Goal: Information Seeking & Learning: Find specific fact

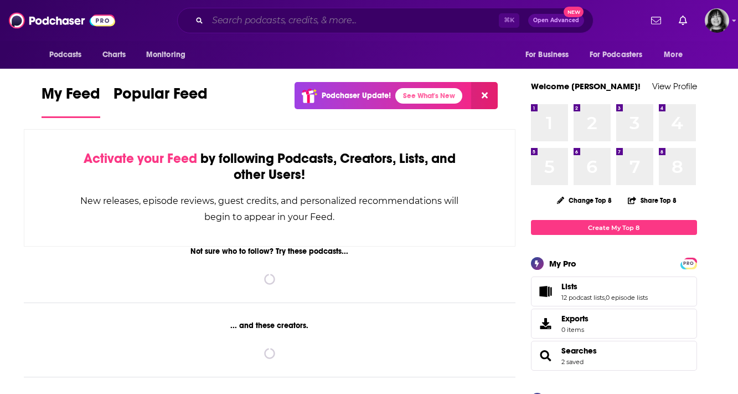
click at [430, 15] on input "Search podcasts, credits, & more..." at bounding box center [353, 21] width 291 height 18
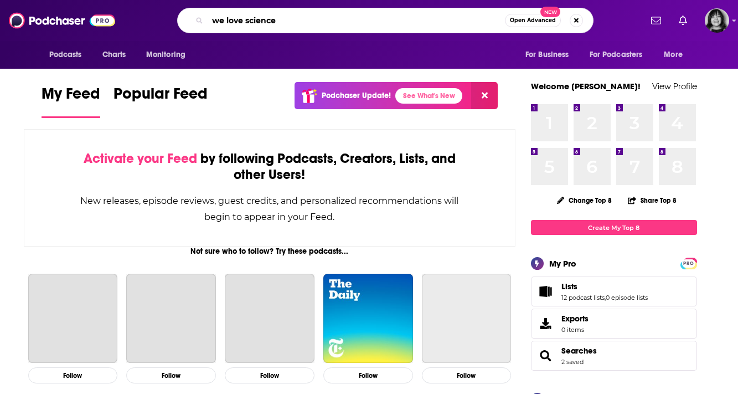
type input "we love science"
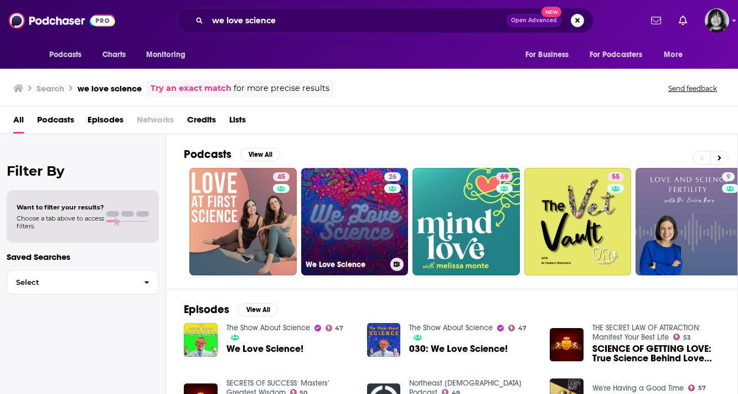
click at [324, 215] on link "26 We Love Science" at bounding box center [354, 221] width 107 height 107
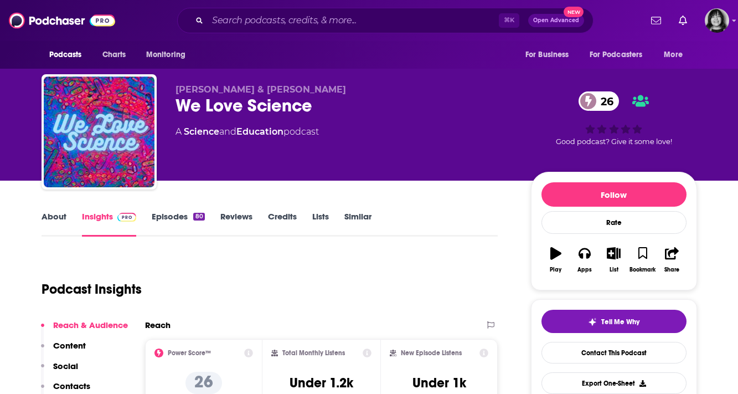
scroll to position [27, 0]
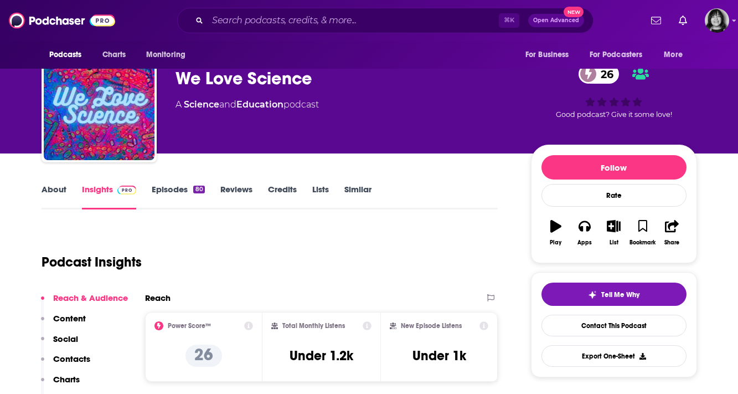
click at [55, 188] on link "About" at bounding box center [54, 196] width 25 height 25
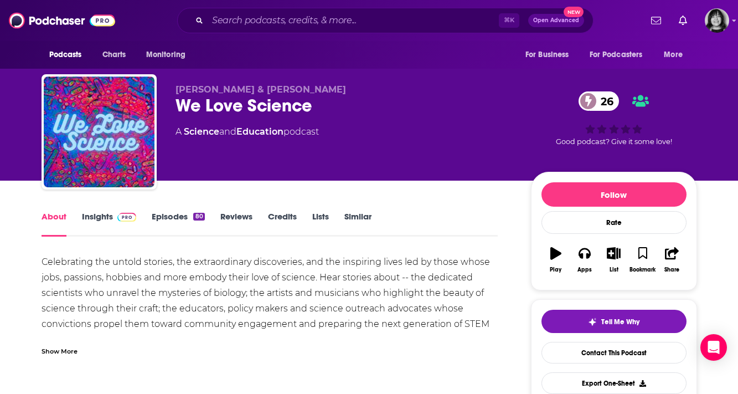
click at [92, 216] on link "Insights" at bounding box center [109, 223] width 55 height 25
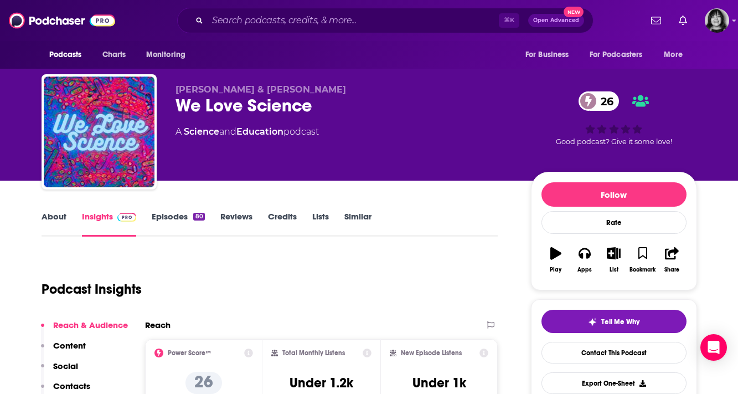
click at [227, 89] on span "[PERSON_NAME] & [PERSON_NAME]" at bounding box center [260, 89] width 170 height 11
copy p "[PERSON_NAME] & [PERSON_NAME]"
click at [280, 89] on span "[PERSON_NAME] & [PERSON_NAME]" at bounding box center [260, 89] width 170 height 11
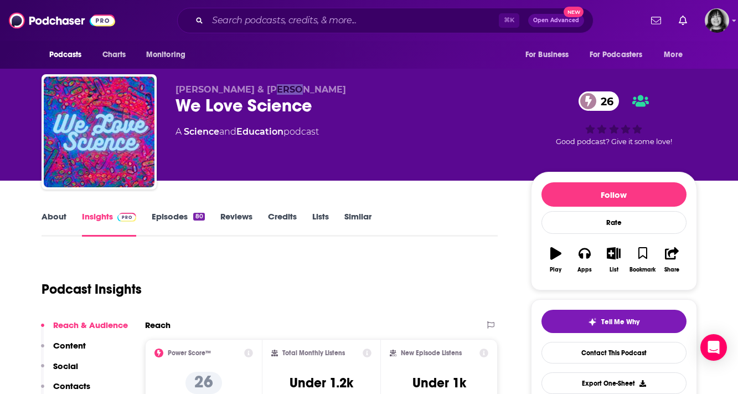
click at [280, 89] on span "[PERSON_NAME] & [PERSON_NAME]" at bounding box center [260, 89] width 170 height 11
copy p "[PERSON_NAME] & [PERSON_NAME]"
click at [393, 24] on input "Search podcasts, credits, & more..." at bounding box center [353, 21] width 291 height 18
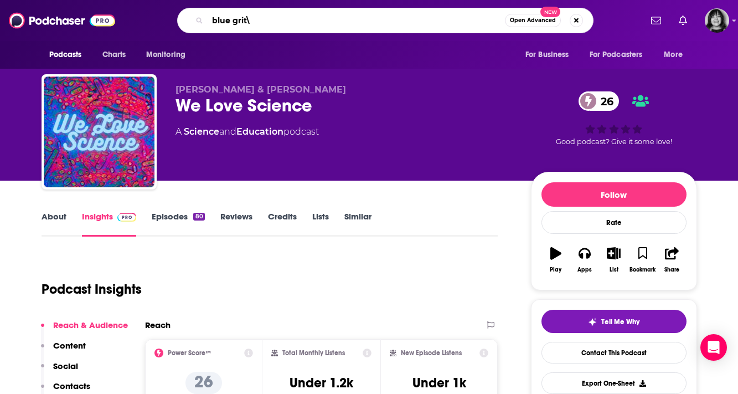
type input "blue grit"
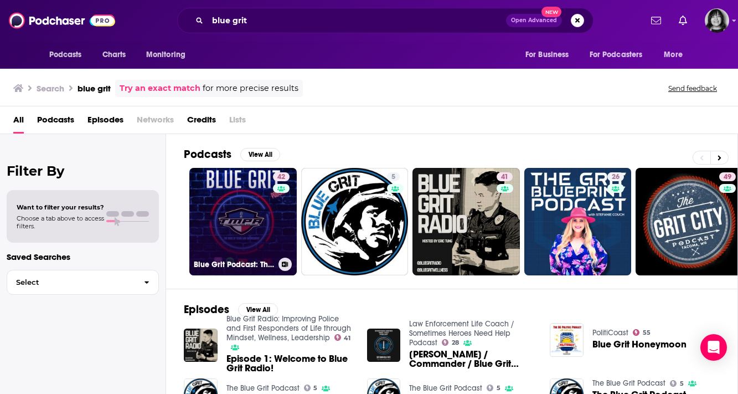
click at [215, 221] on link "42 Blue Grit Podcast: The Voice of [US_STATE] Law Enforcement" at bounding box center [242, 221] width 107 height 107
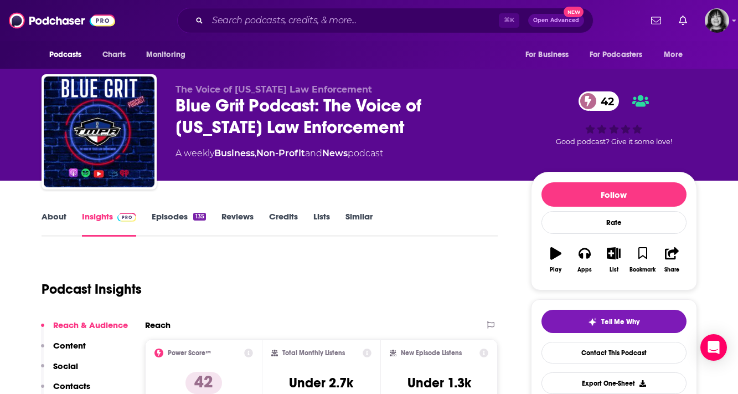
click at [55, 216] on link "About" at bounding box center [54, 223] width 25 height 25
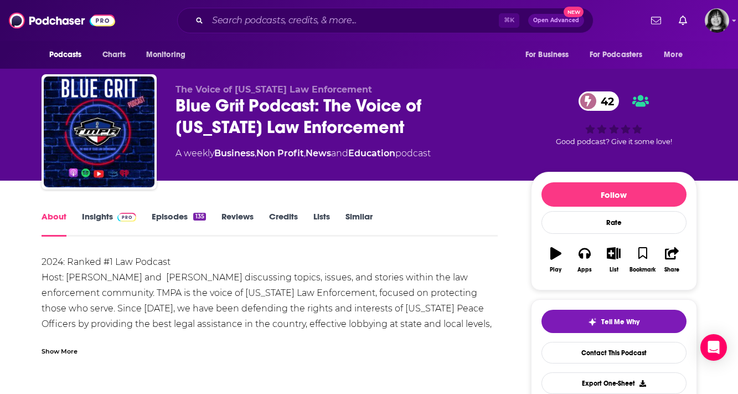
click at [105, 214] on link "Insights" at bounding box center [109, 223] width 55 height 25
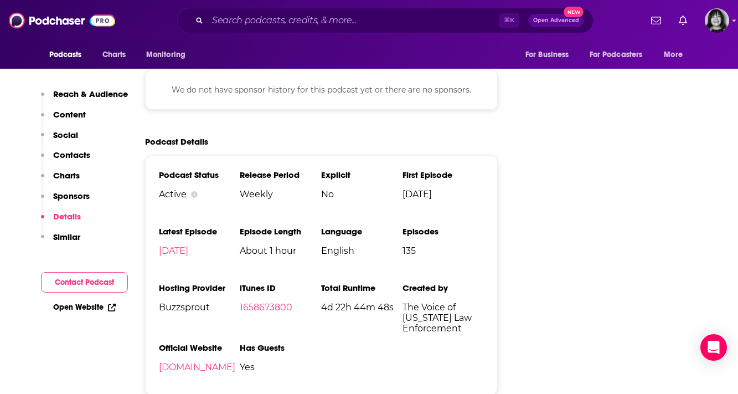
scroll to position [1392, 0]
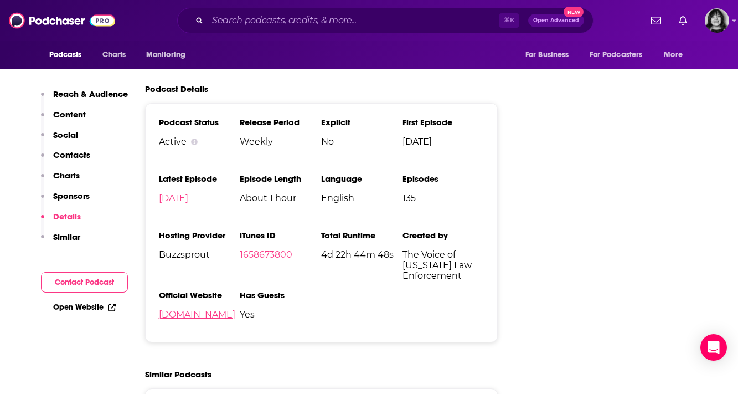
click at [179, 309] on link "[DOMAIN_NAME]" at bounding box center [197, 314] width 76 height 11
click at [402, 20] on input "Search podcasts, credits, & more..." at bounding box center [353, 21] width 291 height 18
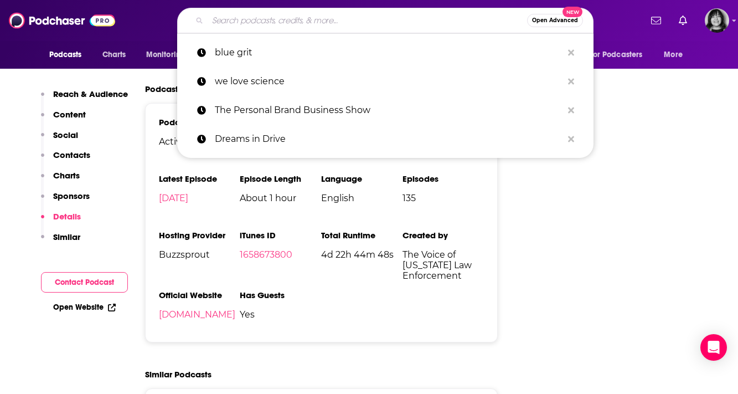
paste input "Beyond ArtLess Podcast."
type input "Beyond ArtLess Podcast."
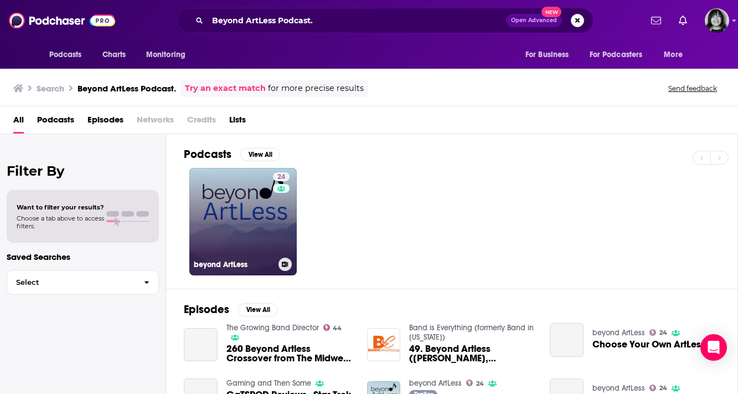
click at [267, 216] on link "24 beyond ArtLess" at bounding box center [242, 221] width 107 height 107
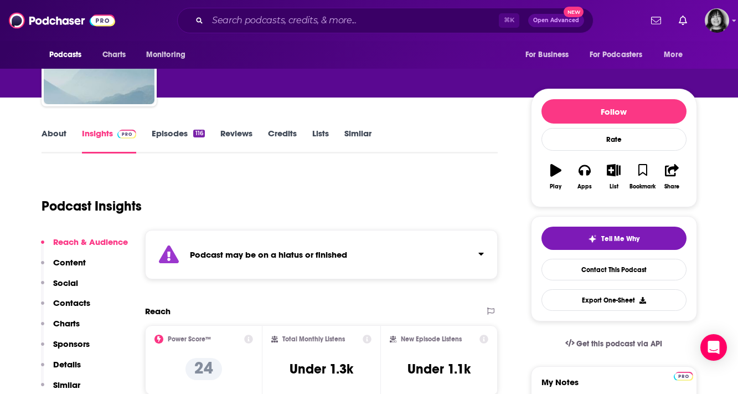
scroll to position [85, 0]
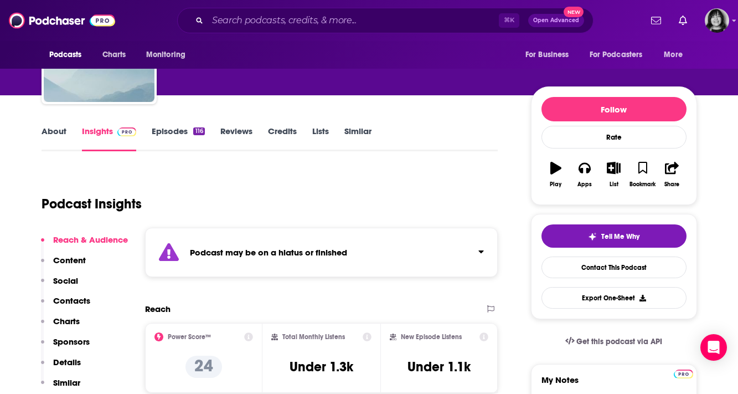
click at [265, 242] on div "Podcast may be on a hiatus or finished" at bounding box center [321, 251] width 353 height 49
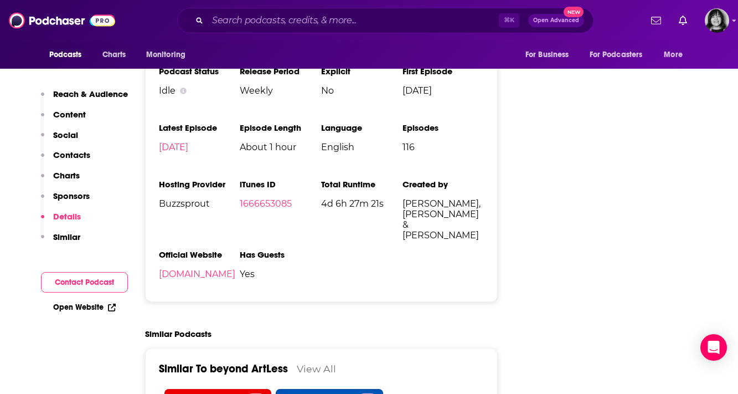
scroll to position [1300, 0]
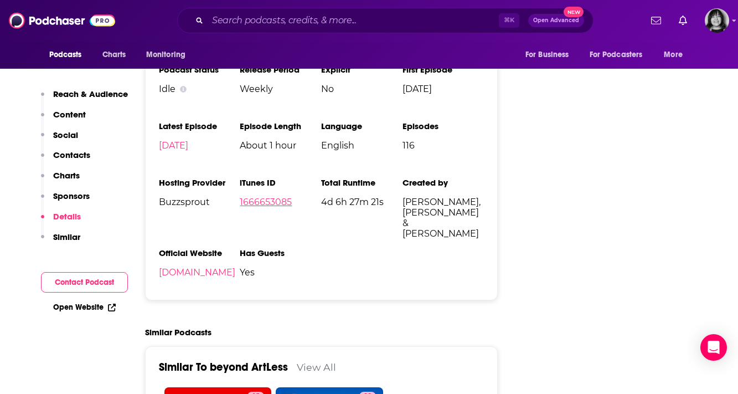
click at [257, 205] on link "1666653085" at bounding box center [266, 201] width 52 height 11
